Goal: Find specific page/section: Find specific page/section

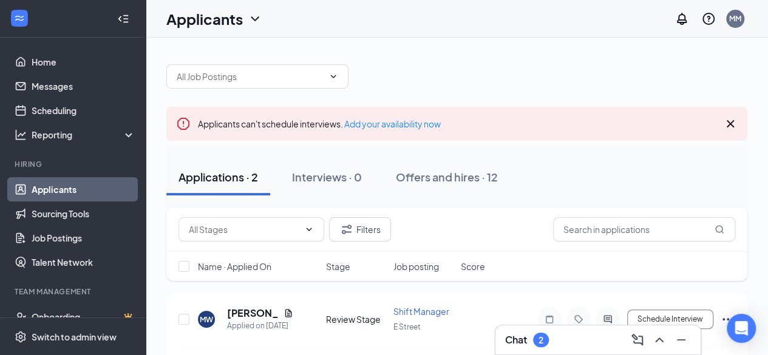
click at [618, 98] on div "Applicants can't schedule interviews. Add your availability now Applications · …" at bounding box center [456, 261] width 581 height 418
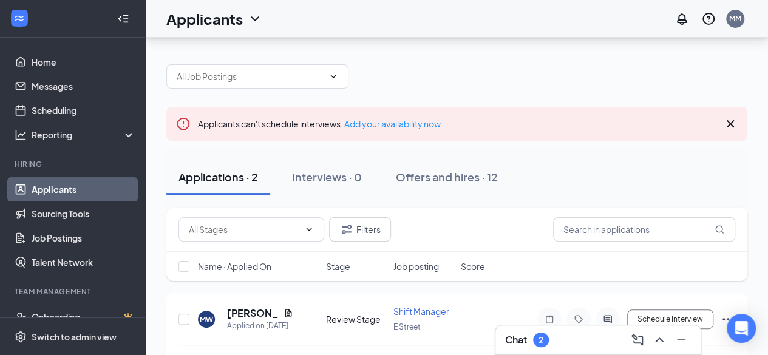
scroll to position [62, 0]
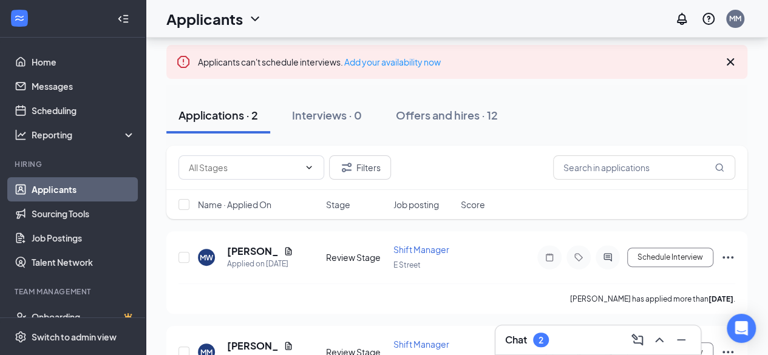
click at [552, 137] on div "Applications · 2 Interviews · 0 Offers and hires · 12" at bounding box center [456, 115] width 581 height 61
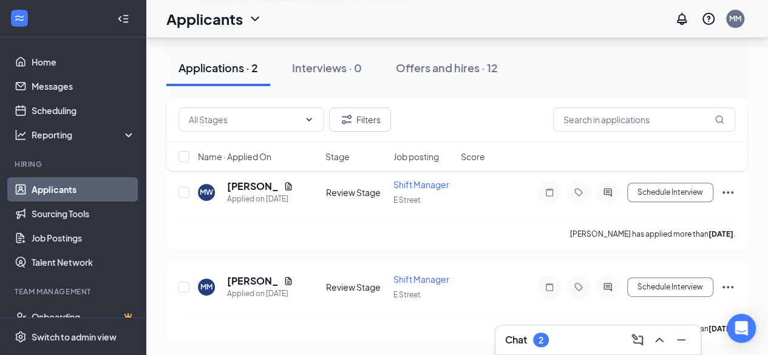
click at [641, 46] on div "Applications · 2 Interviews · 0 Offers and hires · 12" at bounding box center [456, 68] width 581 height 61
click at [642, 68] on div "Applications · 2 Interviews · 0 Offers and hires · 12" at bounding box center [456, 68] width 581 height 36
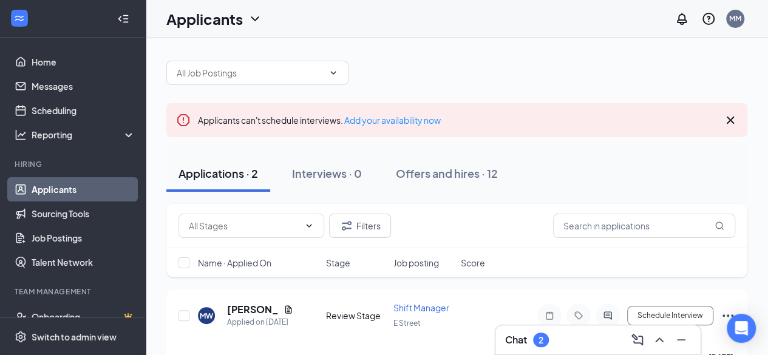
scroll to position [0, 0]
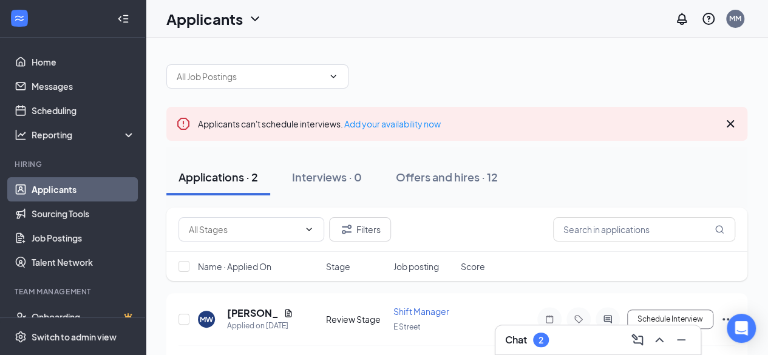
drag, startPoint x: 621, startPoint y: 103, endPoint x: 608, endPoint y: 83, distance: 23.7
click at [608, 83] on div at bounding box center [456, 70] width 581 height 36
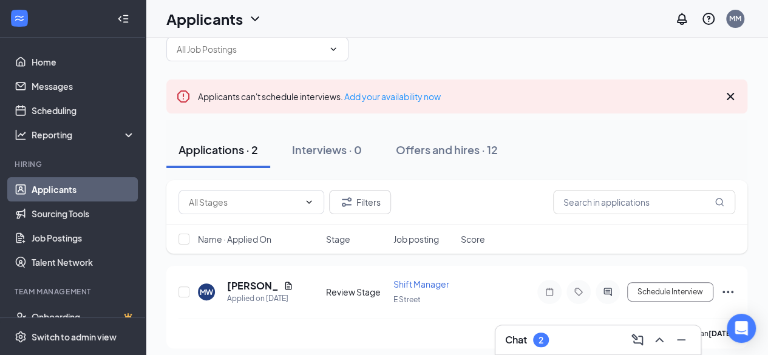
drag, startPoint x: 655, startPoint y: 73, endPoint x: 653, endPoint y: 44, distance: 28.6
click at [653, 44] on div at bounding box center [456, 43] width 581 height 36
